Goal: Task Accomplishment & Management: Manage account settings

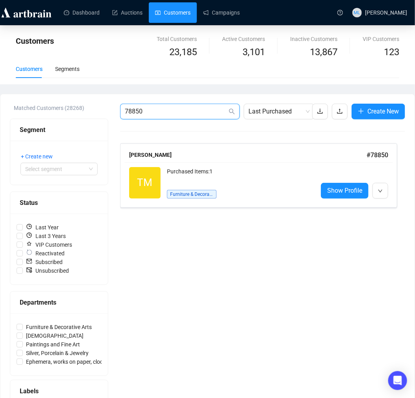
drag, startPoint x: 192, startPoint y: 111, endPoint x: 69, endPoint y: 113, distance: 123.7
click at [69, 113] on div "Matched Customers (28268) Segment + Create new Select segment Status Last Year …" at bounding box center [207, 266] width 395 height 324
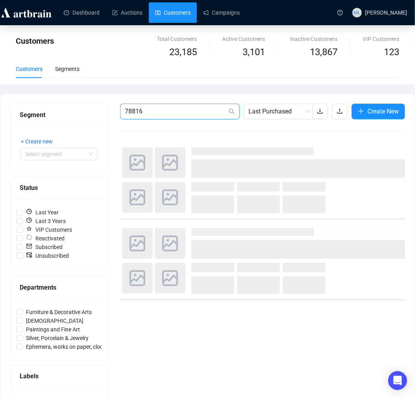
type input "78816"
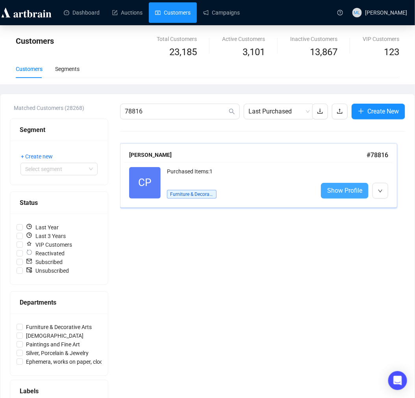
click at [342, 191] on span "Show Profile" at bounding box center [344, 191] width 35 height 10
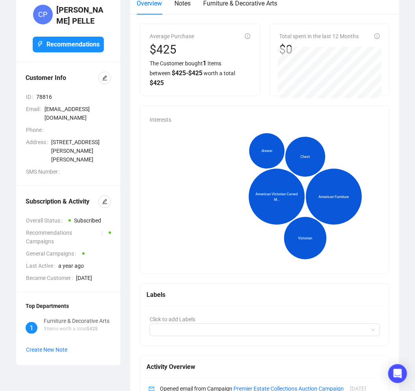
scroll to position [87, 0]
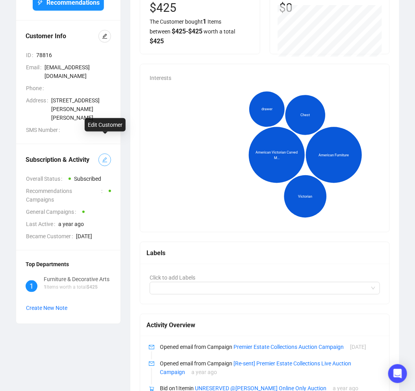
click at [105, 156] on span "button" at bounding box center [105, 160] width 6 height 9
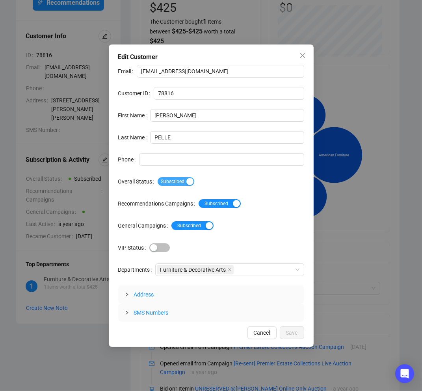
click at [188, 183] on div "button" at bounding box center [189, 181] width 7 height 7
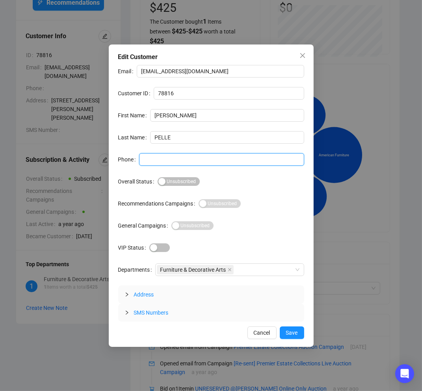
click at [171, 160] on input "Phone" at bounding box center [221, 159] width 165 height 13
type input "SEE RFC"
click at [294, 330] on span "Save" at bounding box center [292, 333] width 12 height 9
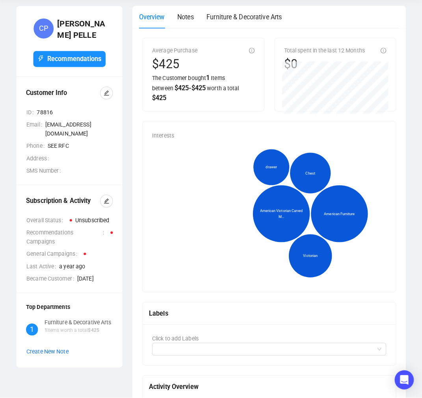
scroll to position [0, 0]
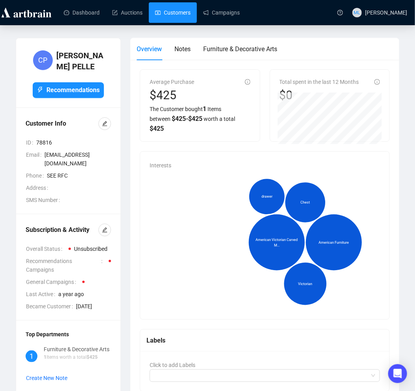
click at [161, 11] on link "Customers" at bounding box center [172, 12] width 35 height 20
